Goal: Complete application form

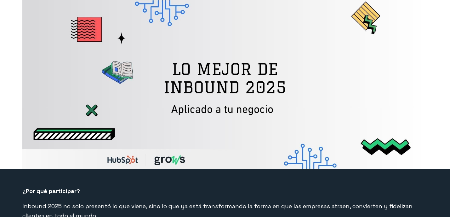
select select "MX"
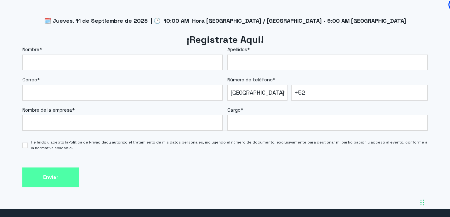
scroll to position [543, 0]
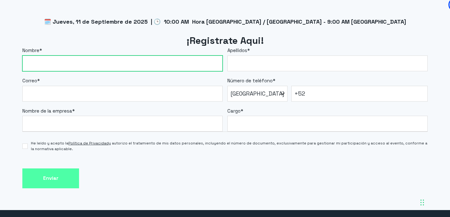
click at [109, 66] on input "Nombre *" at bounding box center [122, 63] width 200 height 16
type input "[PERSON_NAME]"
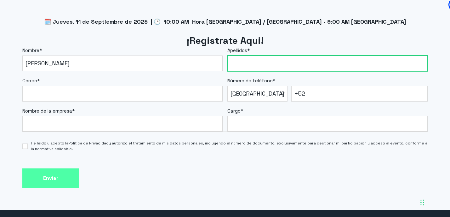
click at [271, 69] on input "Apellidos *" at bounding box center [327, 63] width 200 height 16
type input "[PERSON_NAME]"
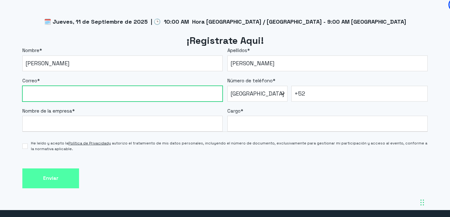
click at [84, 93] on input "Correo *" at bounding box center [122, 94] width 200 height 16
type input "[PERSON_NAME][EMAIL_ADDRESS][PERSON_NAME][DOMAIN_NAME]"
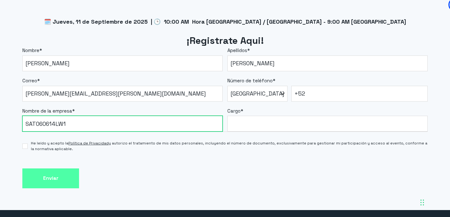
drag, startPoint x: 77, startPoint y: 125, endPoint x: 24, endPoint y: 121, distance: 52.4
click at [24, 121] on input "SAT060614LW1" at bounding box center [122, 124] width 200 height 16
type input "K"
type input "Grupo Scanda"
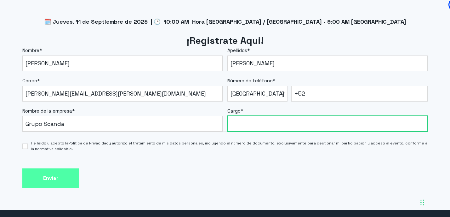
click at [272, 126] on input "Cargo *" at bounding box center [327, 124] width 200 height 16
type input "Director de Ventas y Mercadotecnia"
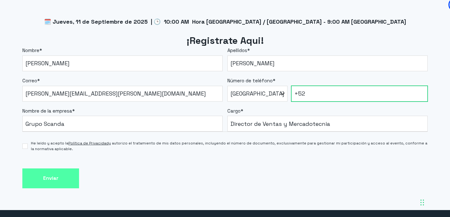
click at [331, 95] on input "+52" at bounding box center [359, 94] width 136 height 16
type input "[PHONE_NUMBER]"
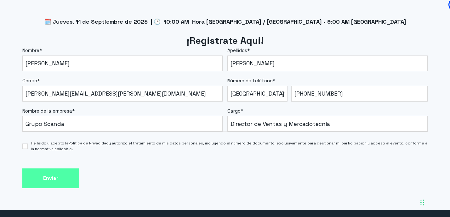
click at [301, 172] on div "Enviar" at bounding box center [224, 178] width 405 height 20
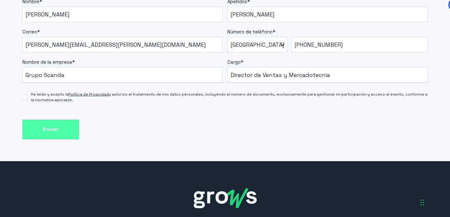
scroll to position [592, 0]
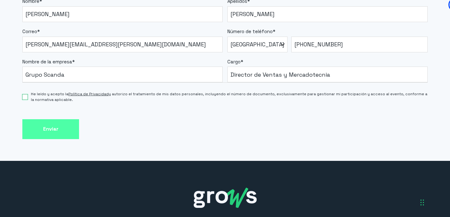
click at [26, 96] on input "He leído y acepto la Política de Privacidad y autorizo el tratamiento de mis da…" at bounding box center [24, 96] width 5 height 5
checkbox input "true"
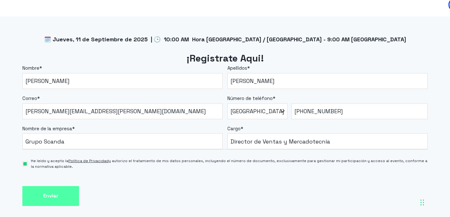
scroll to position [524, 0]
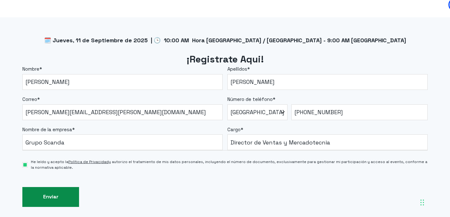
click at [58, 197] on input "Enviar" at bounding box center [50, 197] width 57 height 20
